Goal: Information Seeking & Learning: Learn about a topic

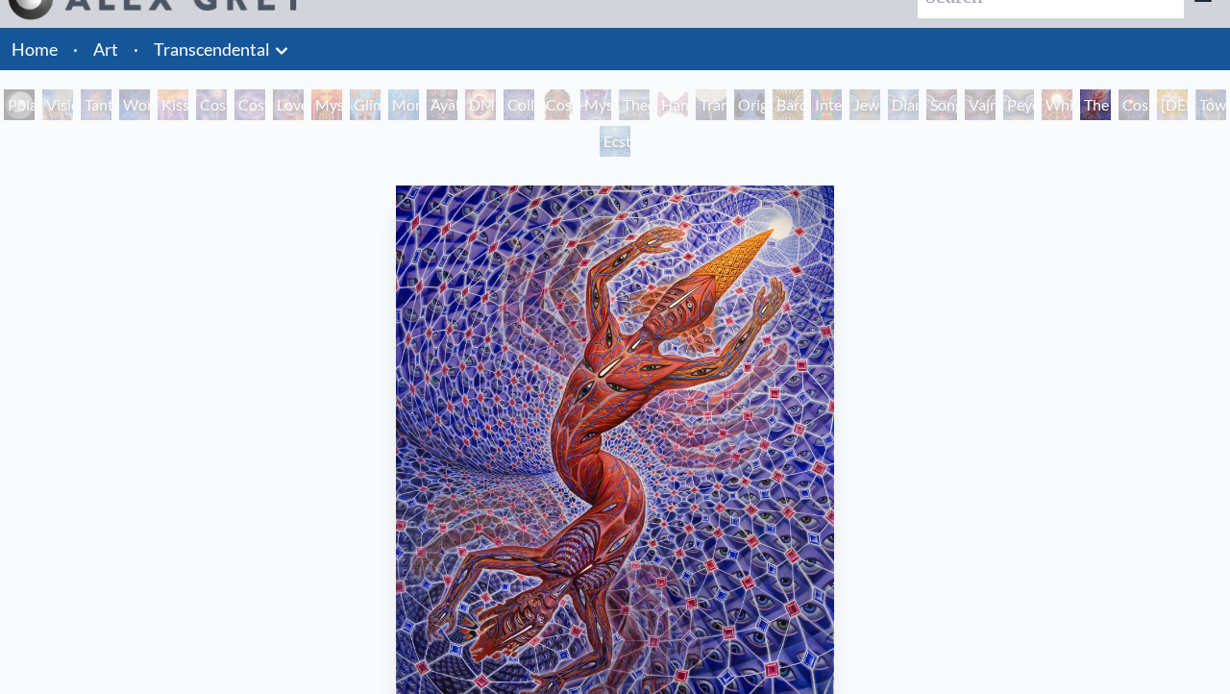
scroll to position [37, 0]
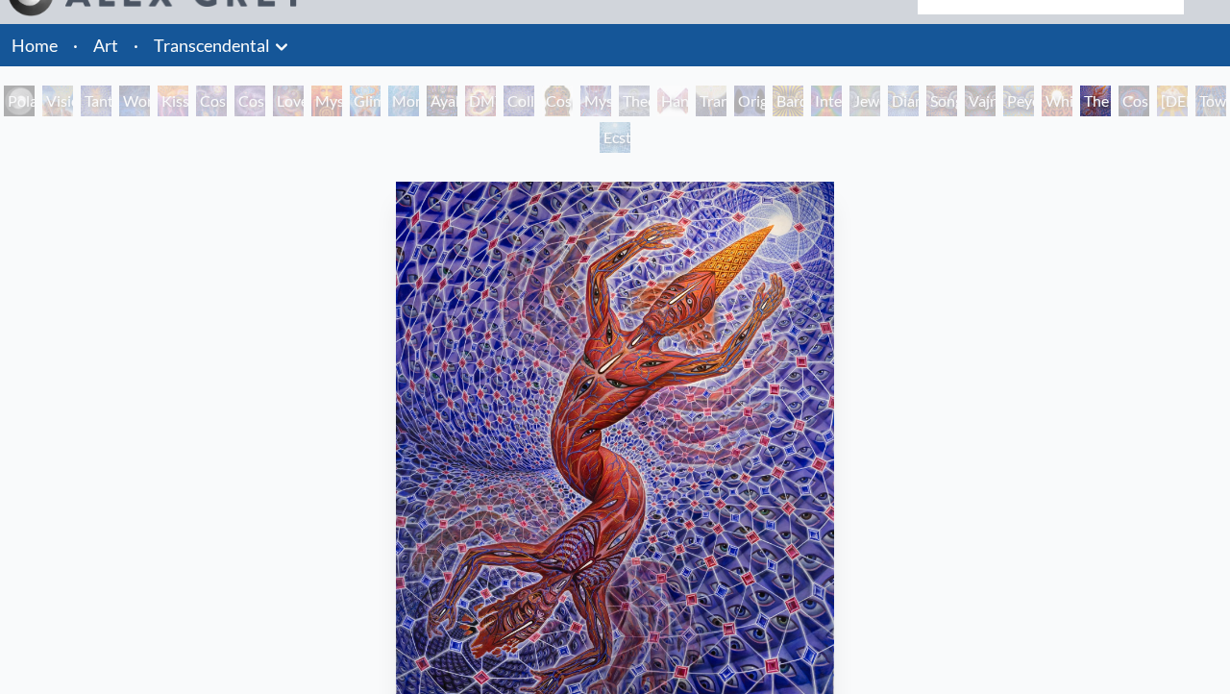
click at [1207, 92] on div "Polar Unity Spiral Visionary Origin of Language Tantra Wonder Kiss of the [MEDI…" at bounding box center [615, 122] width 1230 height 73
click at [1201, 109] on div "Polar Unity Spiral Visionary Origin of Language Tantra Wonder Kiss of the [MEDI…" at bounding box center [615, 122] width 1230 height 73
click at [1201, 113] on div "Toward the One" at bounding box center [1210, 101] width 31 height 31
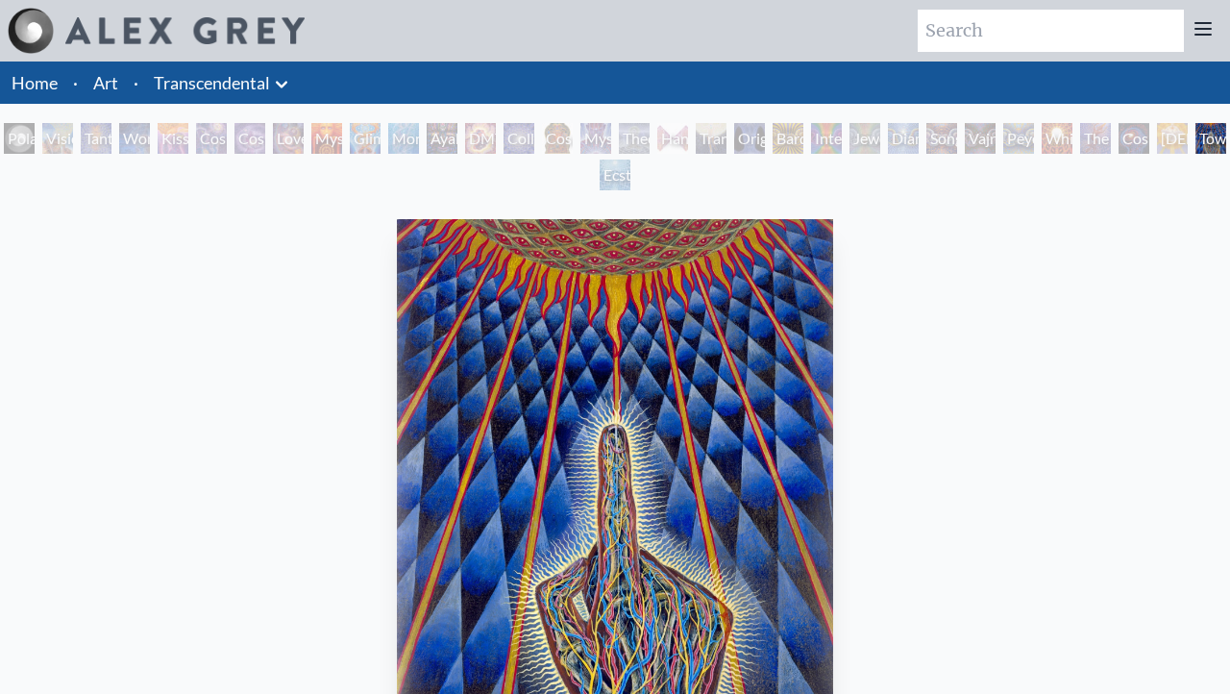
click at [1101, 154] on div "Polar Unity Spiral Visionary Origin of Language Tantra Wonder Kiss of the [MEDI…" at bounding box center [615, 159] width 1230 height 73
click at [722, 137] on div "Transfiguration" at bounding box center [711, 138] width 31 height 31
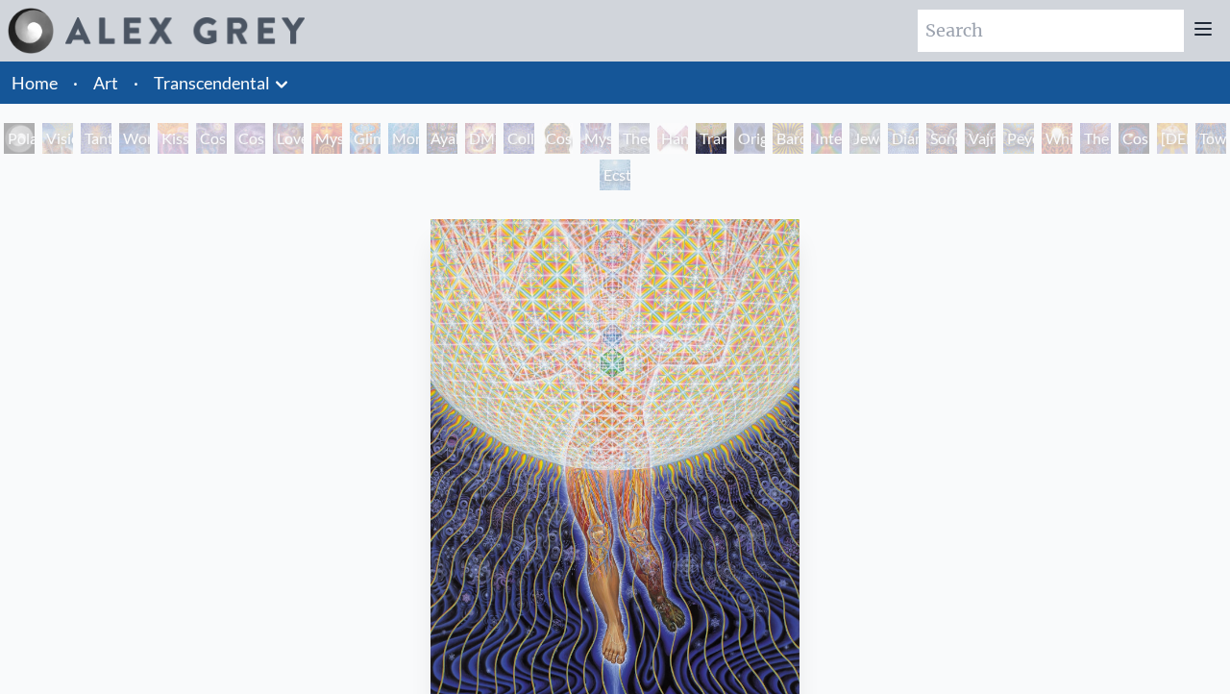
click at [1111, 133] on div "The Great Turn" at bounding box center [1095, 138] width 31 height 31
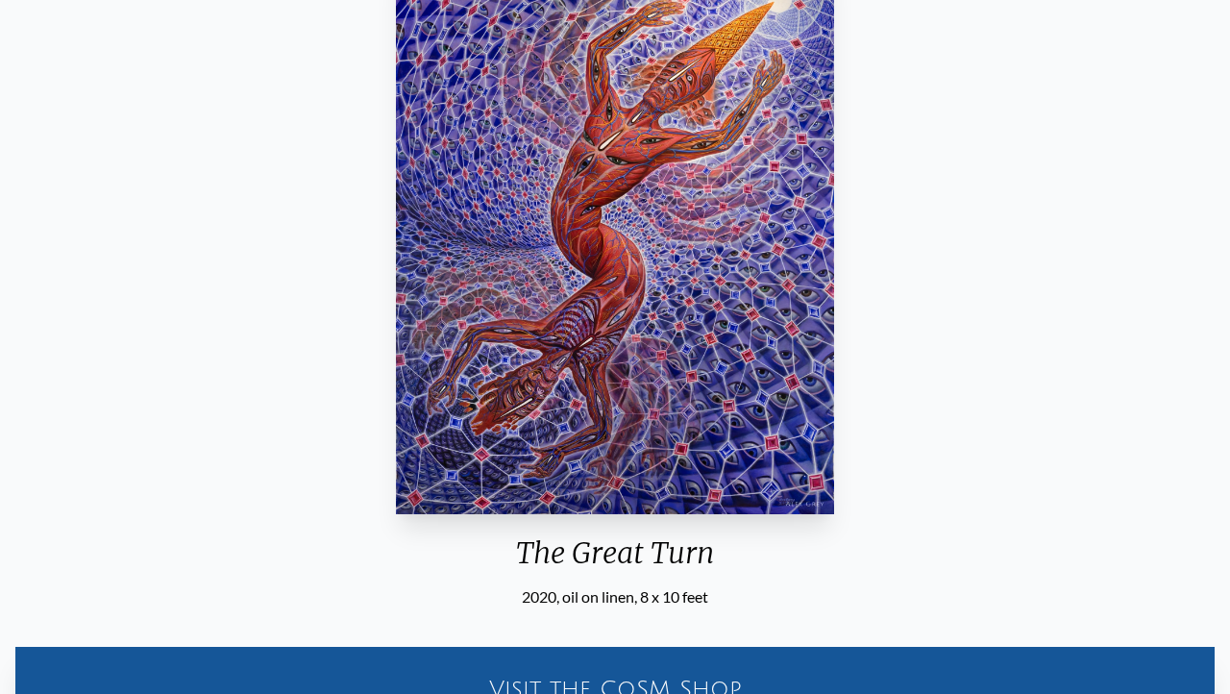
scroll to position [167, 0]
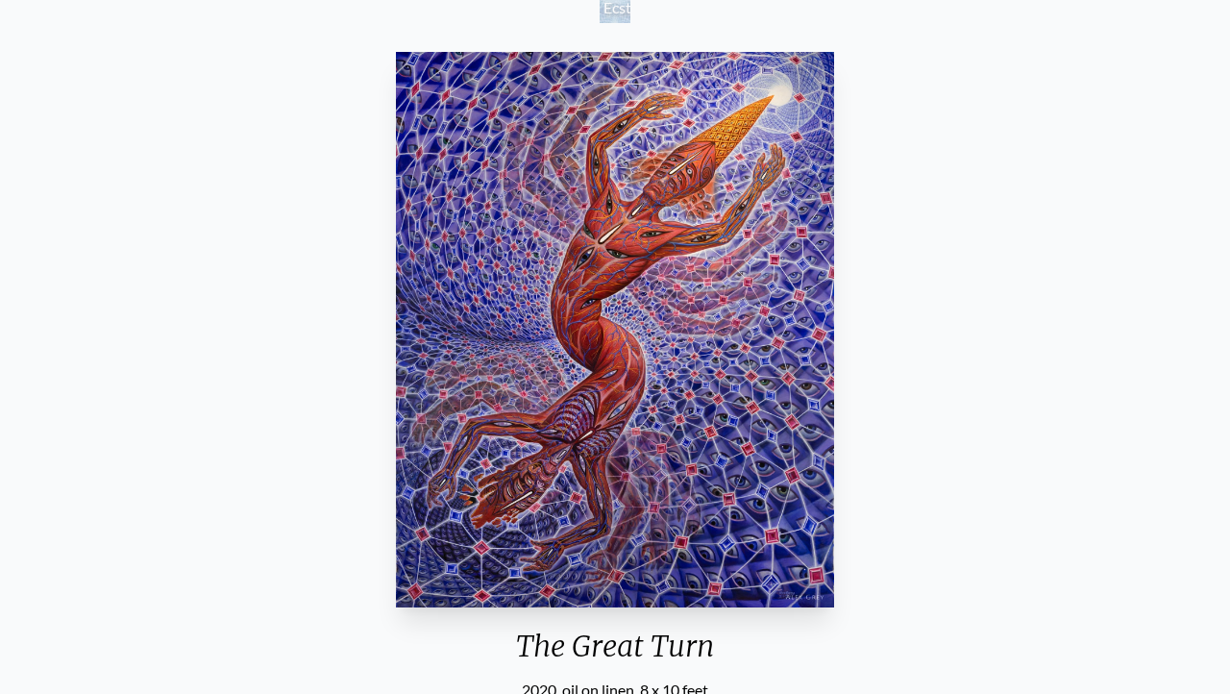
click at [885, 96] on div "The Great Turn 2020, oil on linen, 8 x 10 feet Visit the CoSM Shop The Great Tu…" at bounding box center [614, 657] width 1199 height 1226
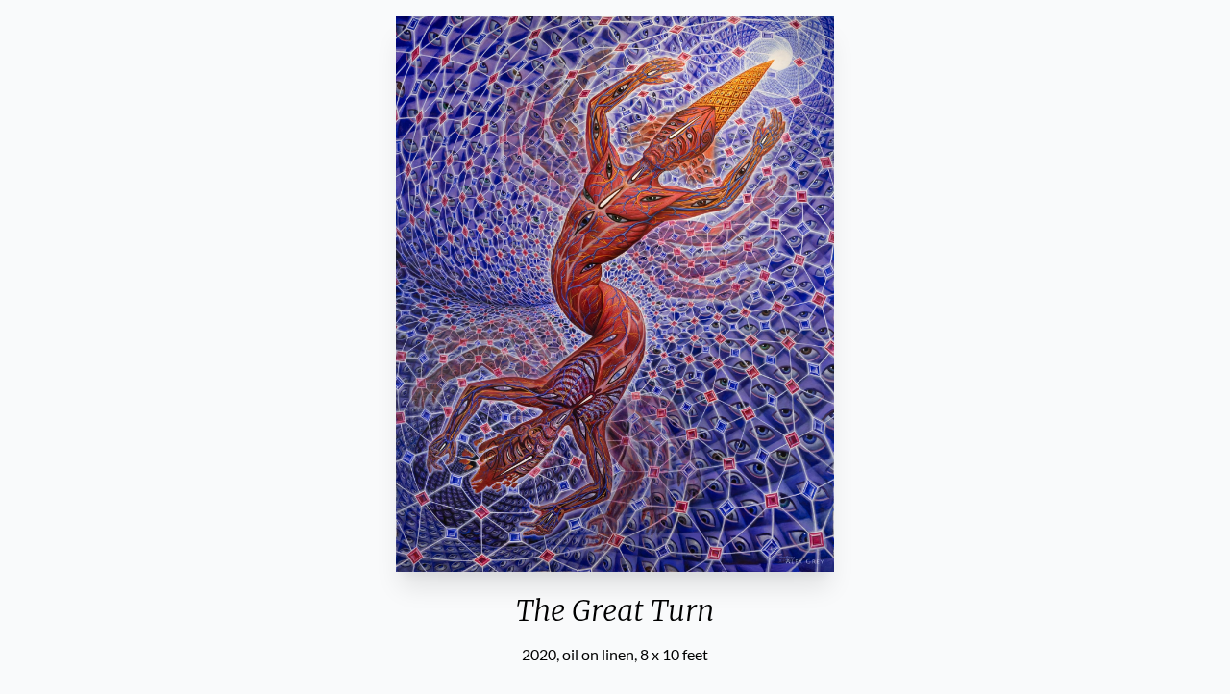
scroll to position [199, 0]
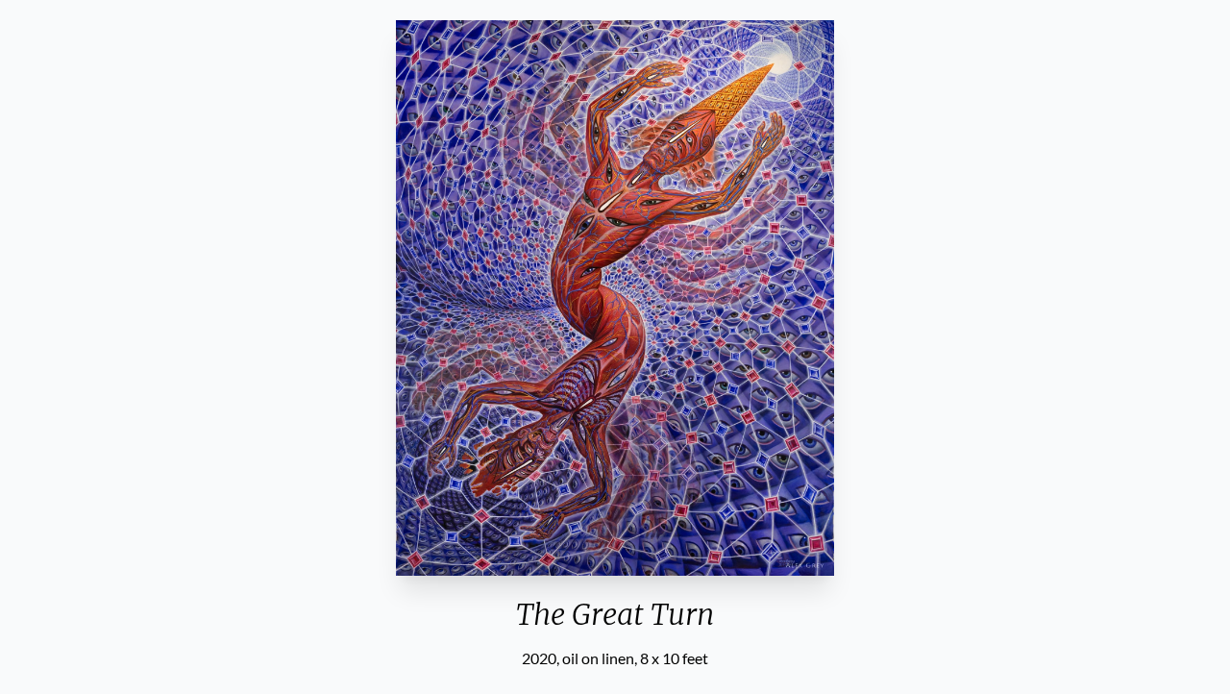
click at [745, 117] on img "29 / 33" at bounding box center [614, 297] width 437 height 555
